Goal: Transaction & Acquisition: Purchase product/service

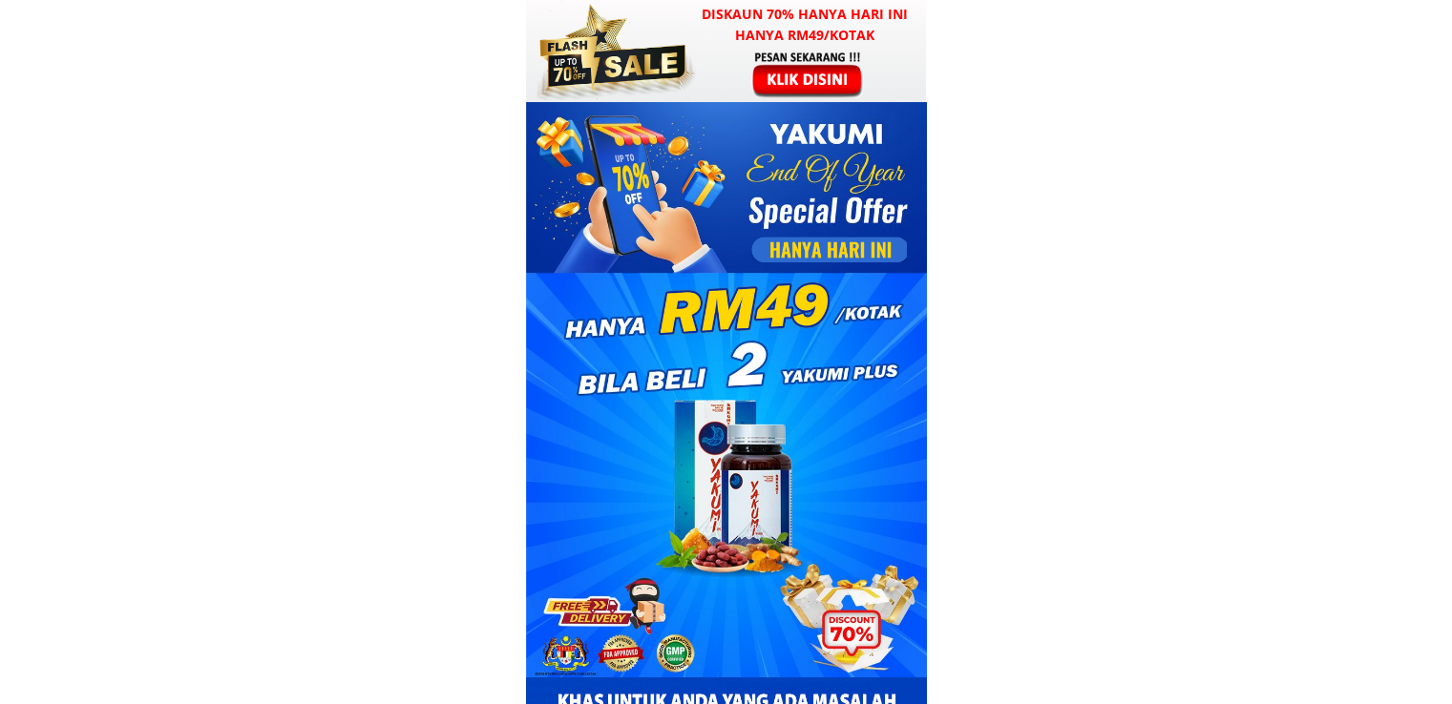
click at [679, 95] on div at bounding box center [613, 51] width 168 height 102
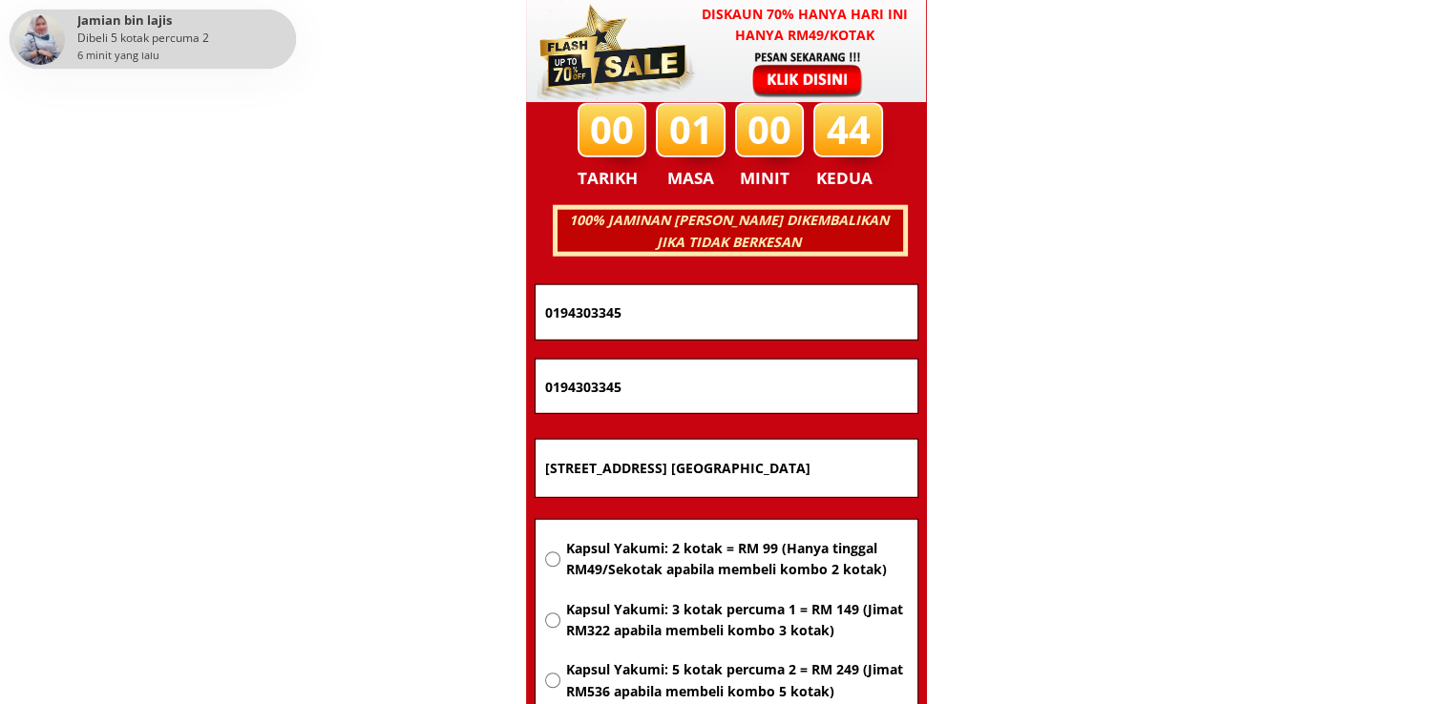
scroll to position [12229, 0]
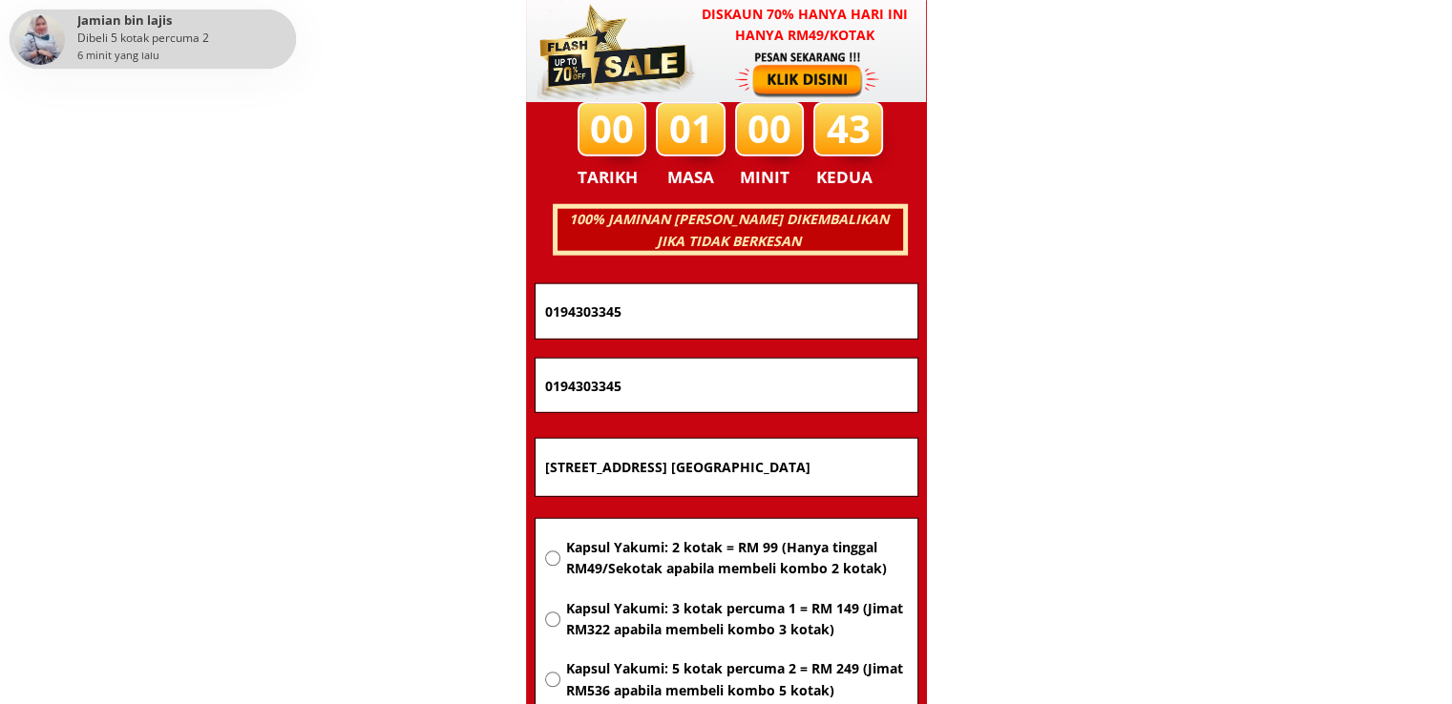
drag, startPoint x: 874, startPoint y: 475, endPoint x: 325, endPoint y: 484, distance: 549.8
paste input "[GEOGRAPHIC_DATA]"
type input "[GEOGRAPHIC_DATA]"
click at [658, 539] on span "Kapsul Yakumi: 2 kotak = RM 99 (Hanya tinggal RM49/Sekotak apabila membeli komb…" at bounding box center [736, 558] width 342 height 43
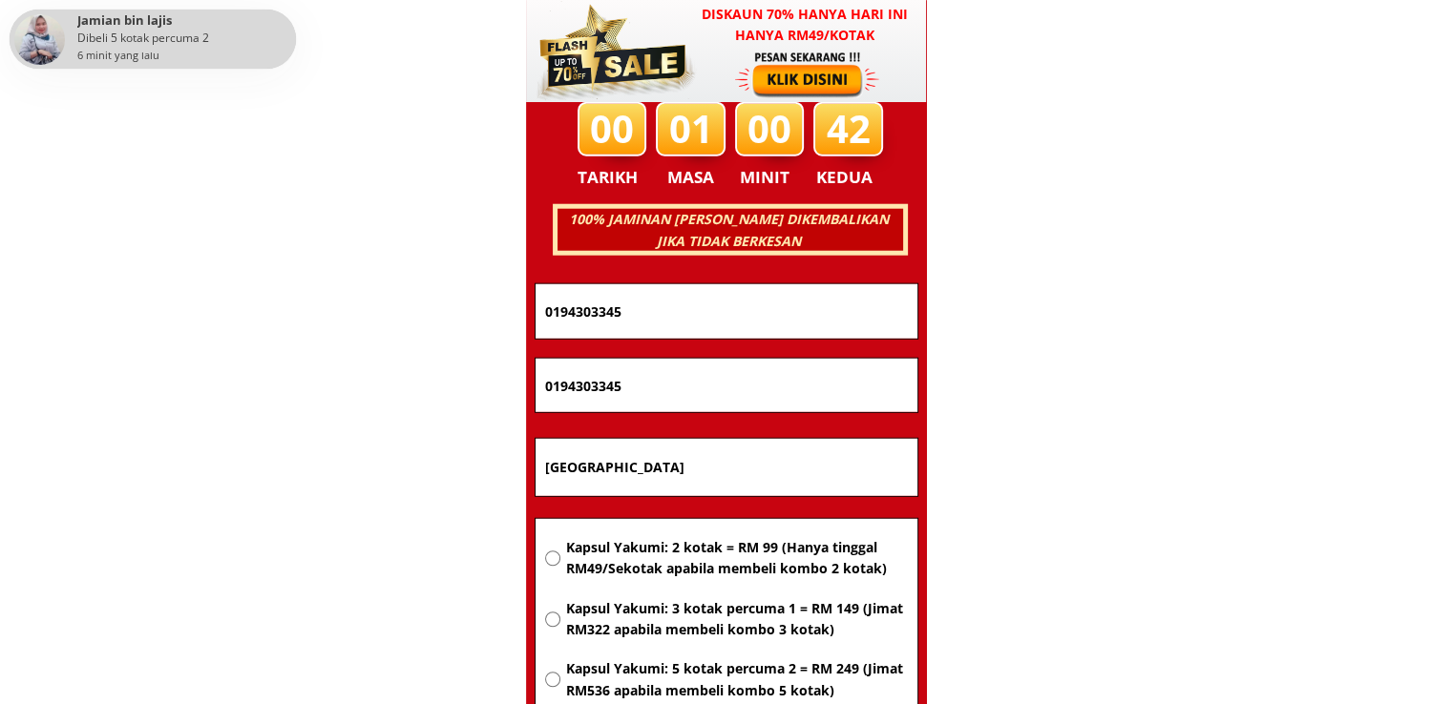
radio input "true"
drag, startPoint x: 703, startPoint y: 399, endPoint x: 438, endPoint y: 398, distance: 265.3
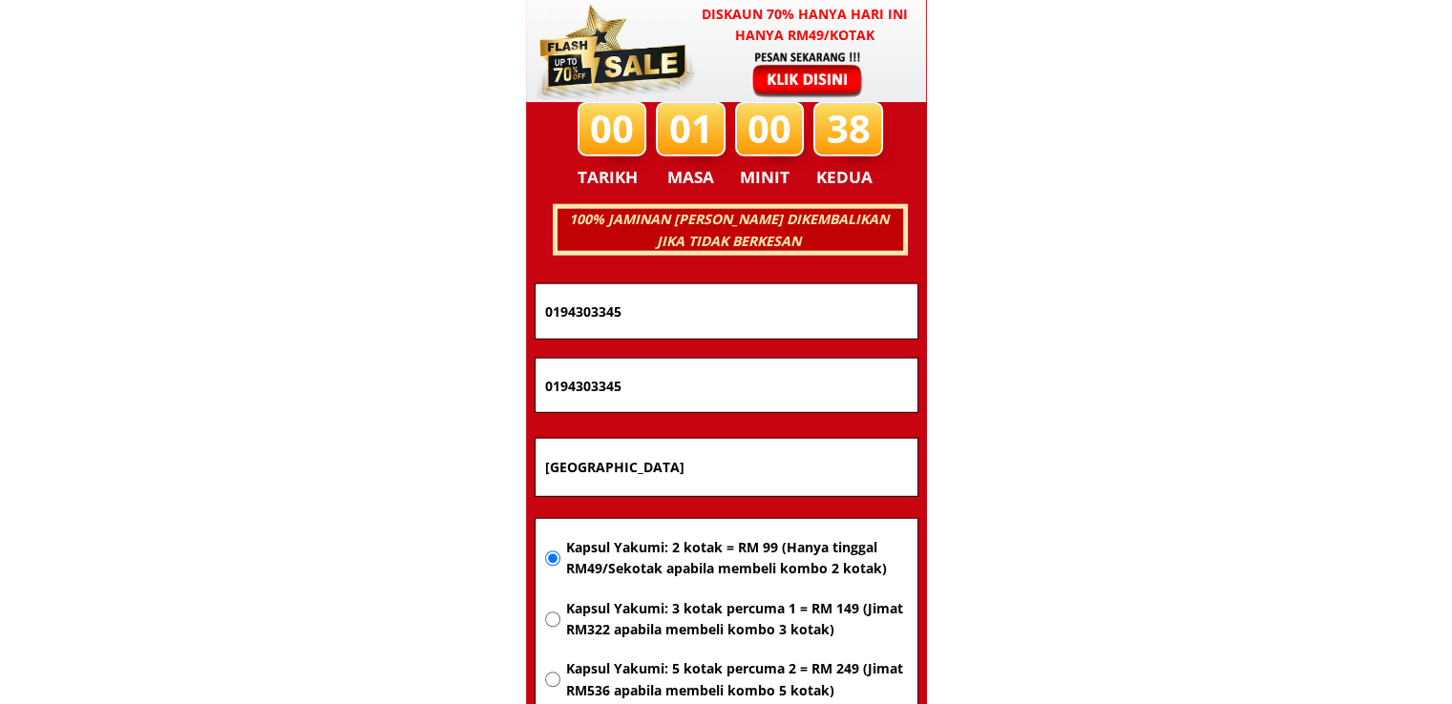
paste input "114851896"
type input "01114851896"
drag, startPoint x: 676, startPoint y: 301, endPoint x: 399, endPoint y: 318, distance: 277.3
paste input "[PERSON_NAME]"
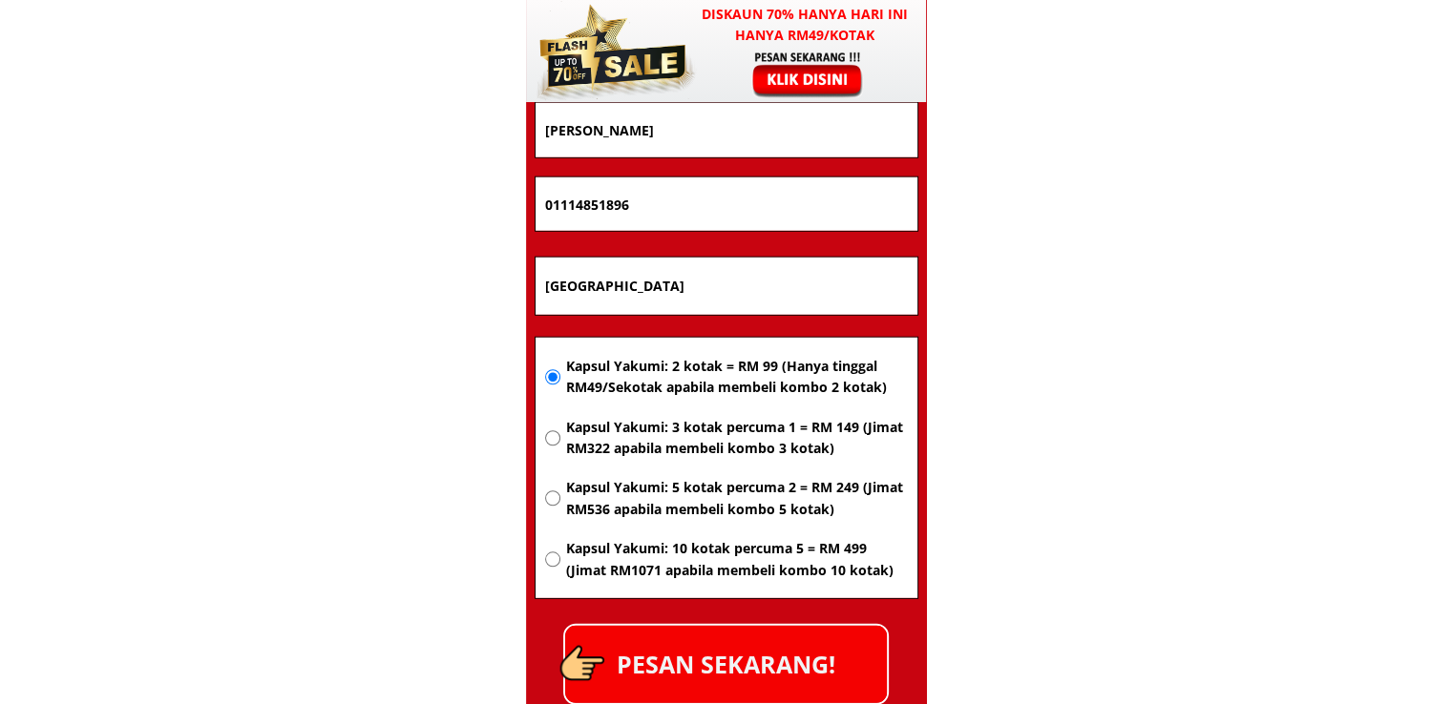
scroll to position [12420, 0]
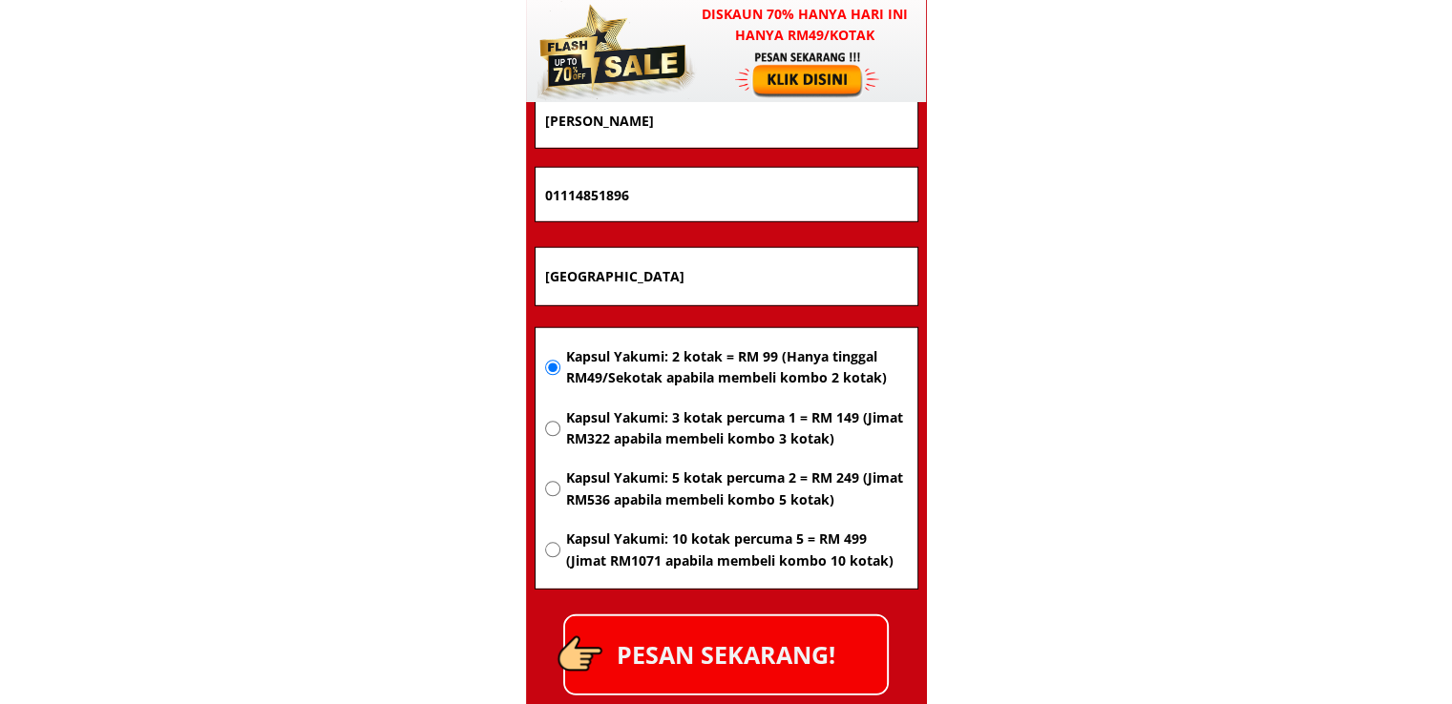
type input "[PERSON_NAME]"
click at [777, 638] on p "PESAN SEKARANG!" at bounding box center [726, 655] width 322 height 77
